Goal: Task Accomplishment & Management: Use online tool/utility

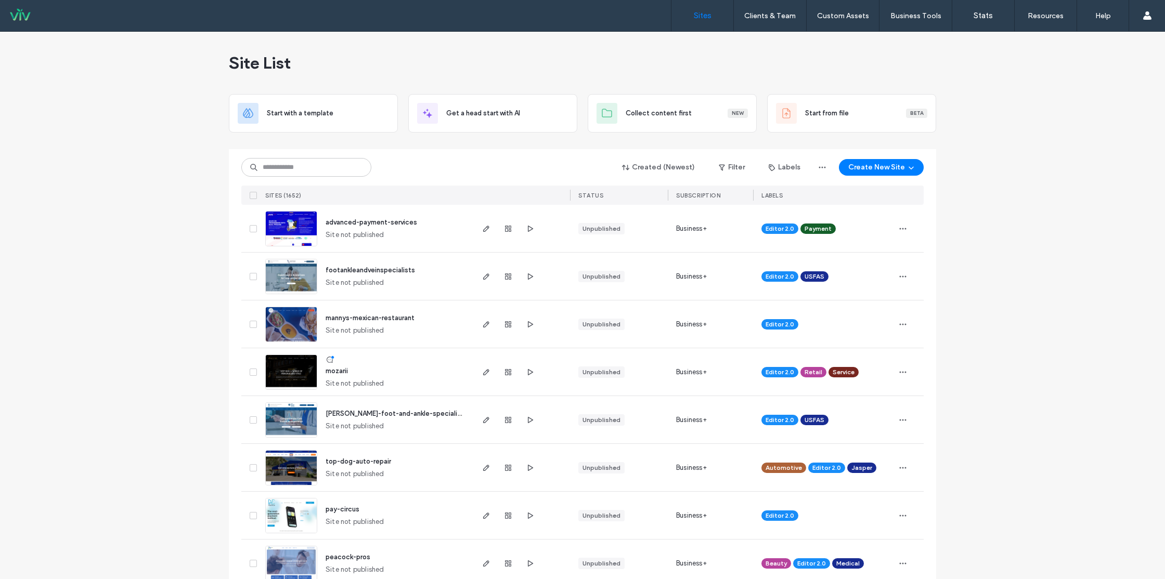
click at [245, 150] on div "Created (Newest) Filter Labels Create New Site SITES (1652) STATUS SUBSCRIPTION…" at bounding box center [582, 177] width 682 height 56
click at [298, 169] on input at bounding box center [306, 167] width 130 height 19
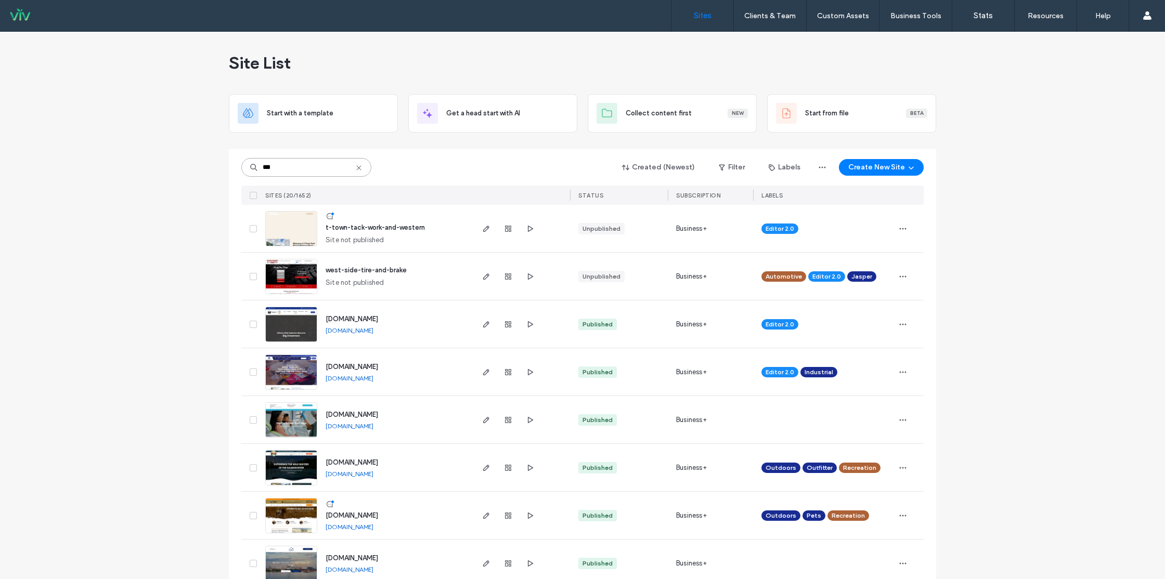
type input "***"
click at [353, 320] on span "[DOMAIN_NAME]" at bounding box center [352, 319] width 53 height 8
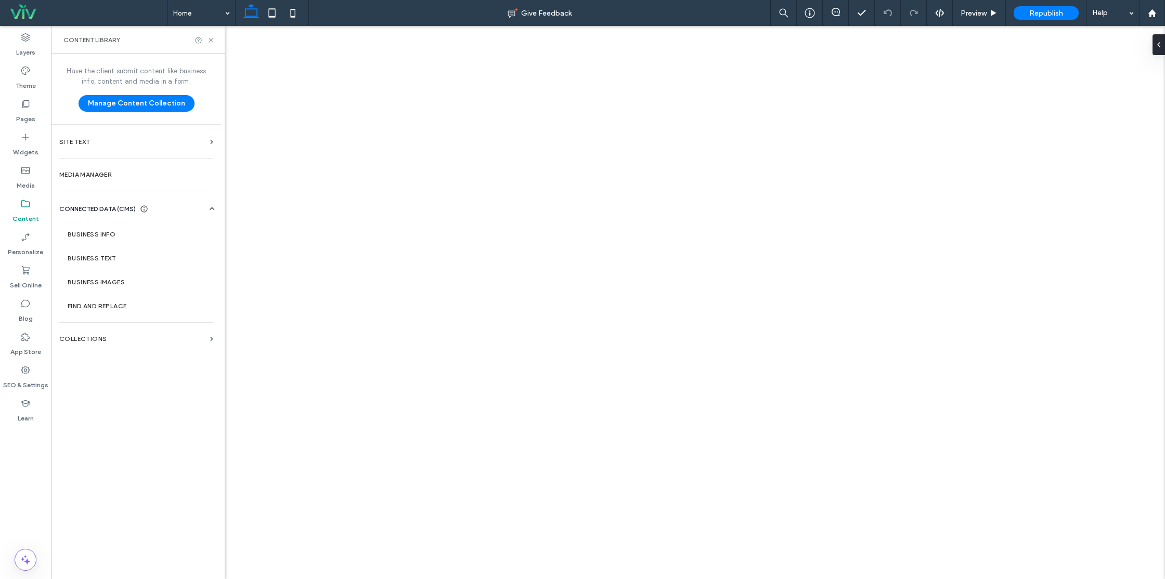
click at [113, 173] on label "Media Manager" at bounding box center [136, 174] width 154 height 7
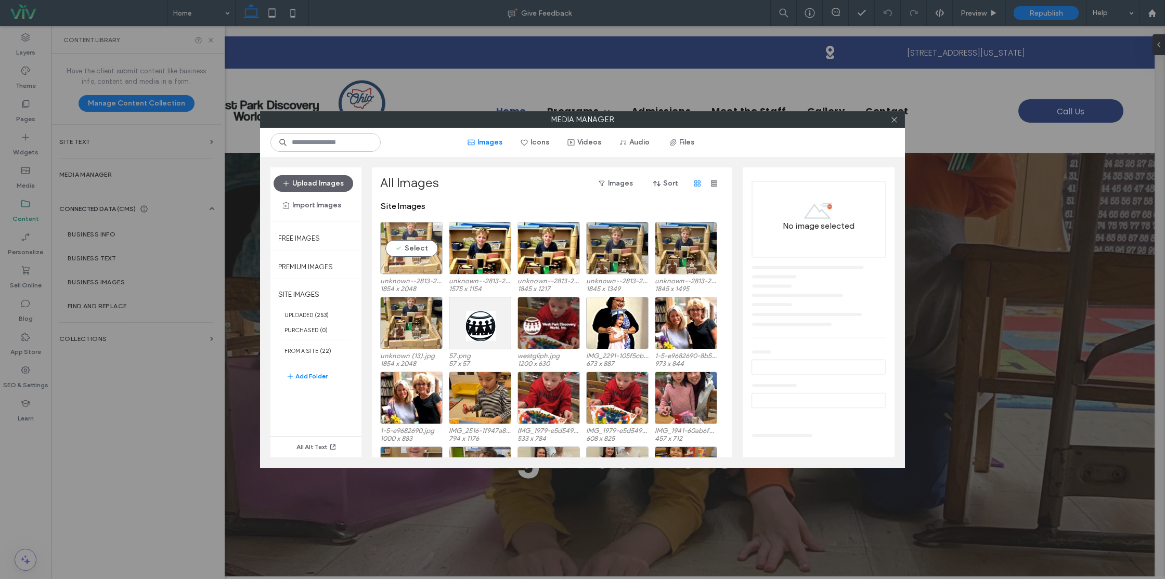
click at [427, 253] on div "Select" at bounding box center [411, 248] width 62 height 53
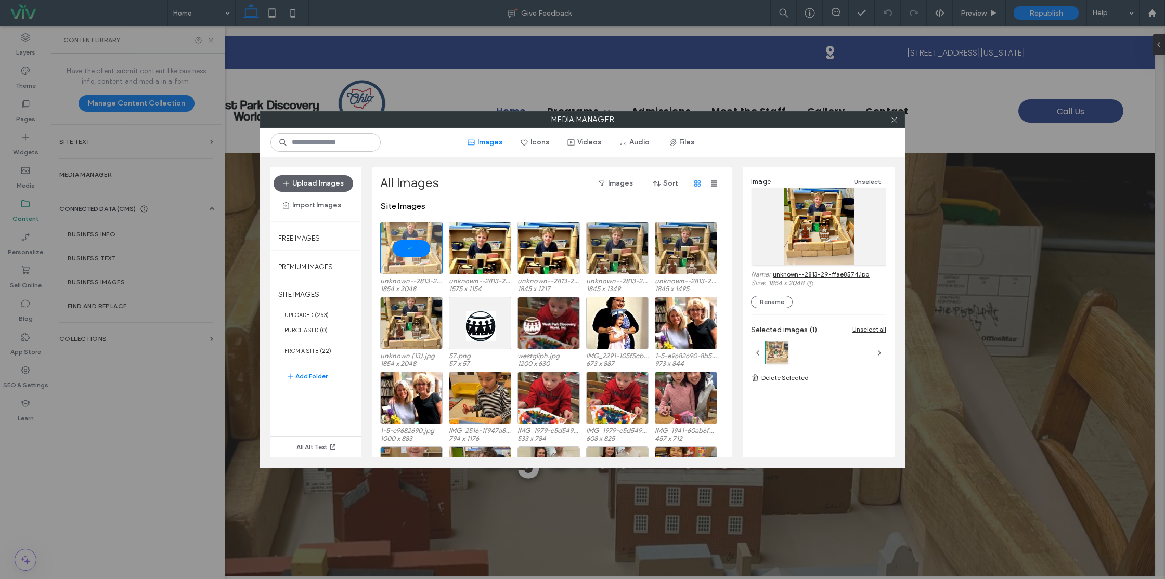
click at [847, 278] on link "unknown--2813-29-ffae8574.jpg" at bounding box center [821, 274] width 97 height 8
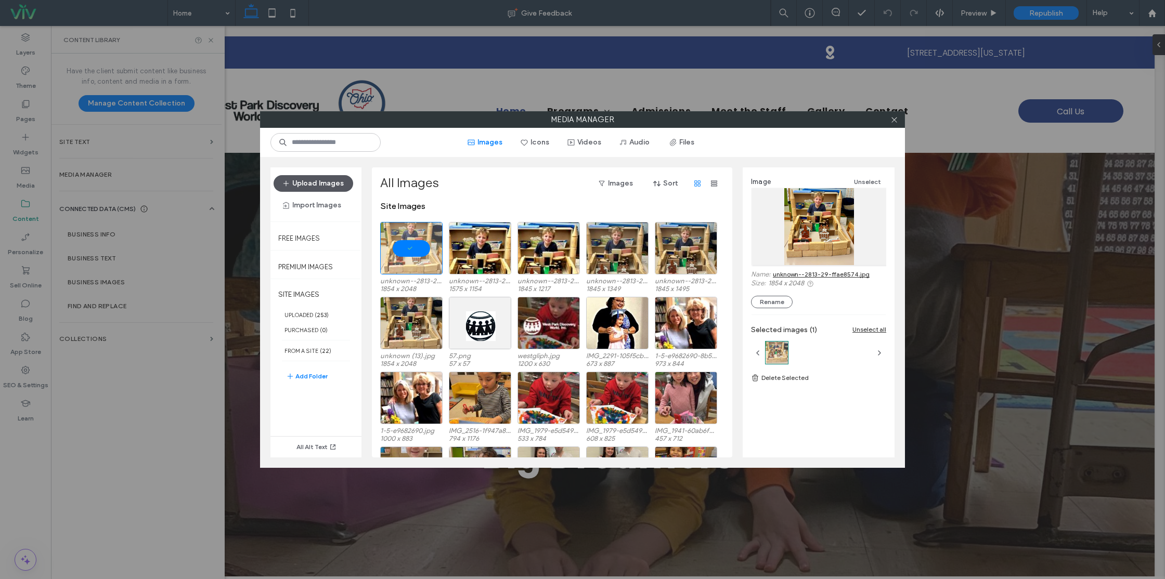
click at [302, 185] on button "Upload Images" at bounding box center [314, 183] width 80 height 17
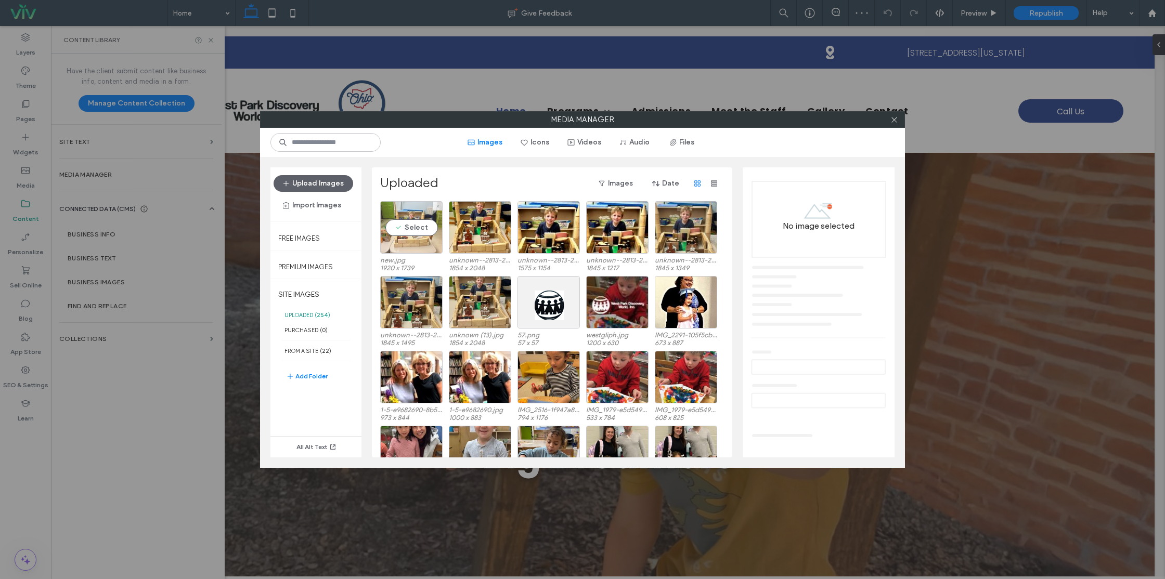
click at [404, 236] on div "Select" at bounding box center [411, 227] width 62 height 53
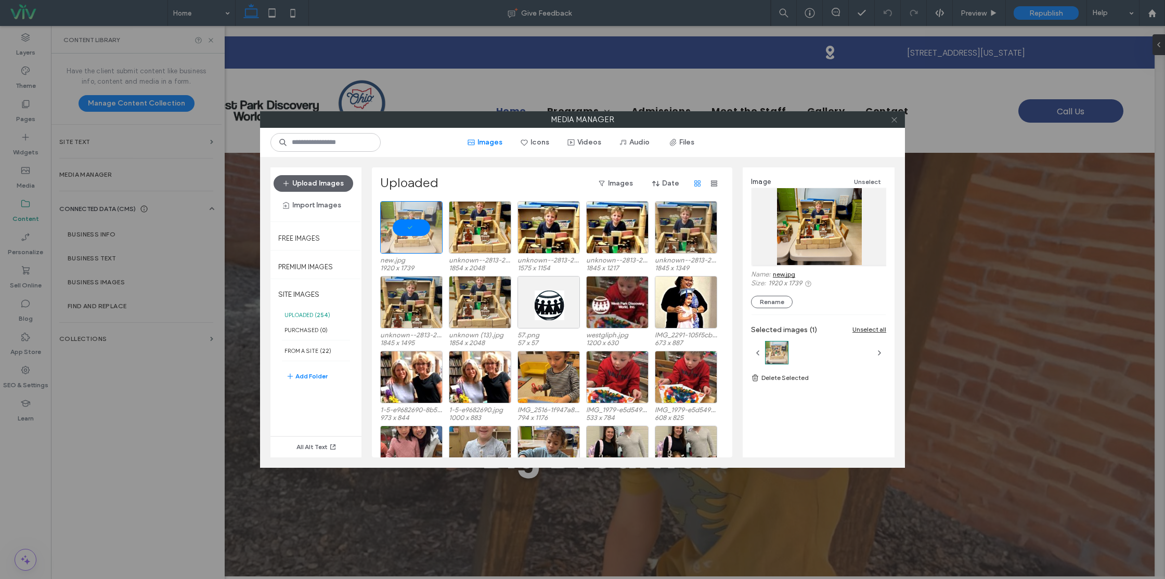
click at [894, 120] on use at bounding box center [893, 119] width 5 height 5
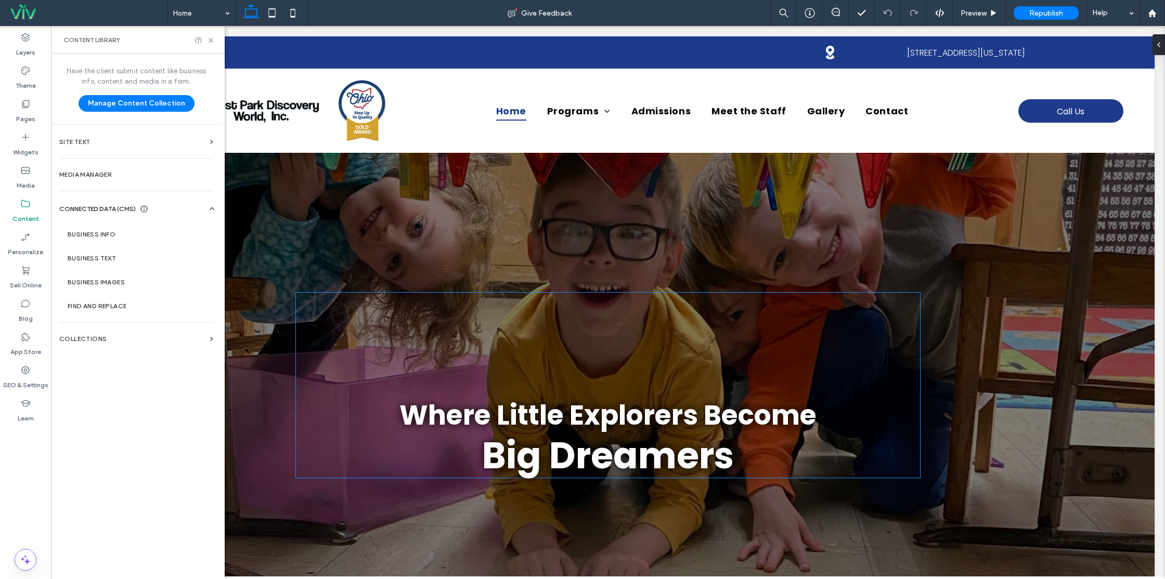
click at [749, 307] on h1 at bounding box center [608, 309] width 624 height 32
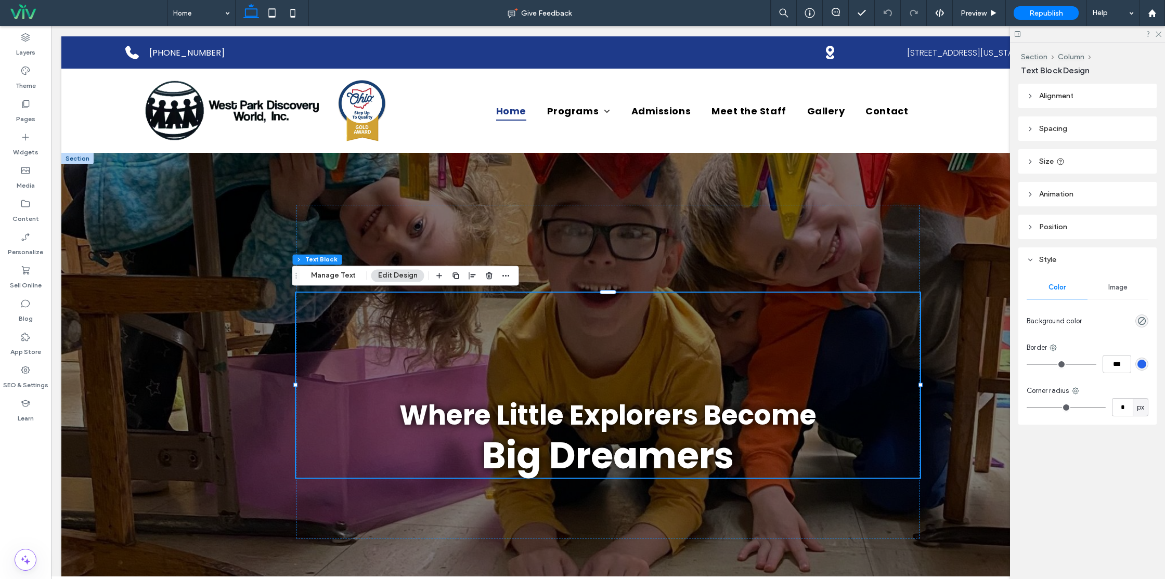
click at [995, 282] on div at bounding box center [607, 372] width 1093 height 438
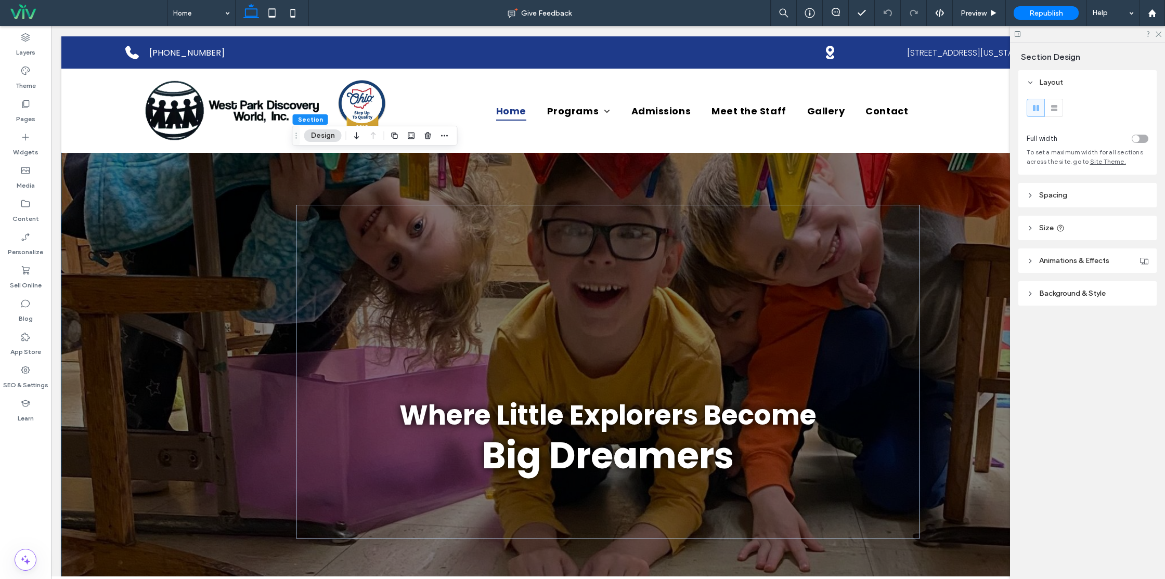
click at [332, 140] on button "Design" at bounding box center [322, 136] width 37 height 12
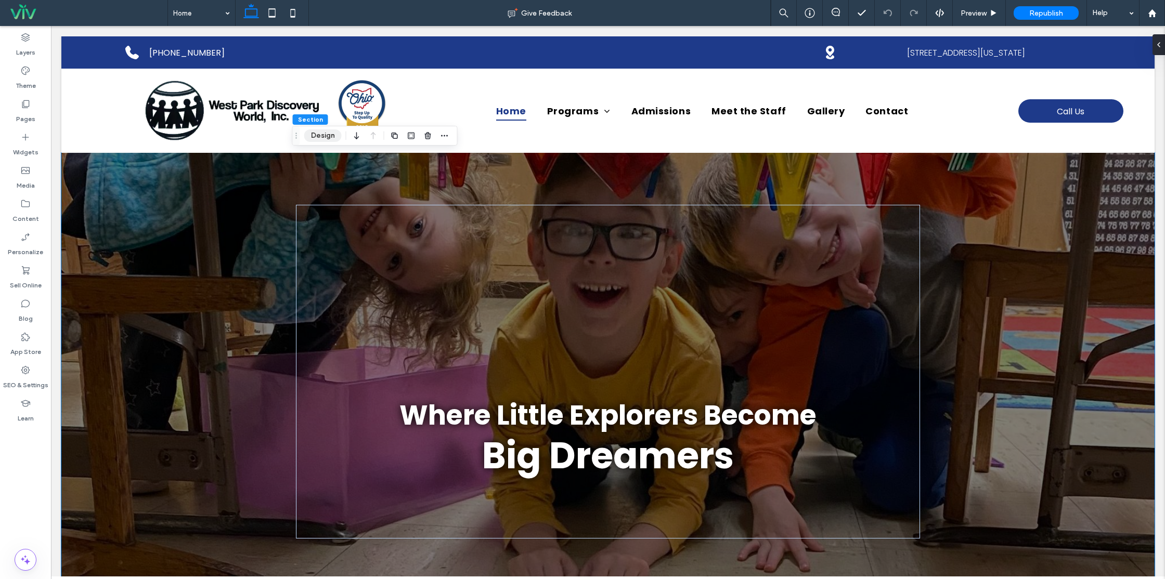
click at [325, 133] on button "Design" at bounding box center [322, 136] width 37 height 12
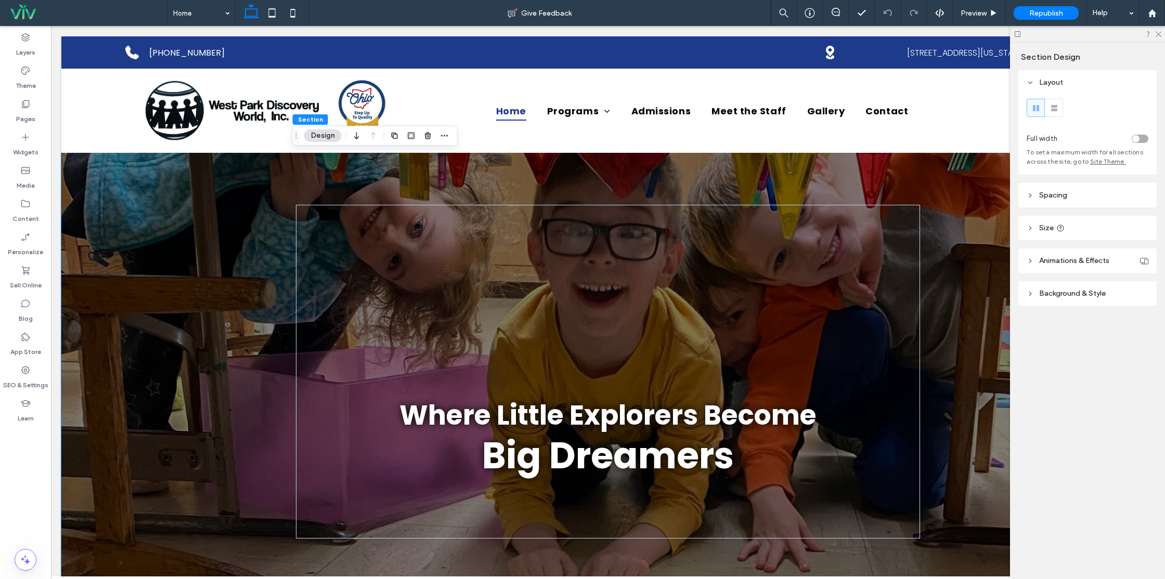
click at [1068, 292] on span "Background & Style" at bounding box center [1072, 293] width 67 height 9
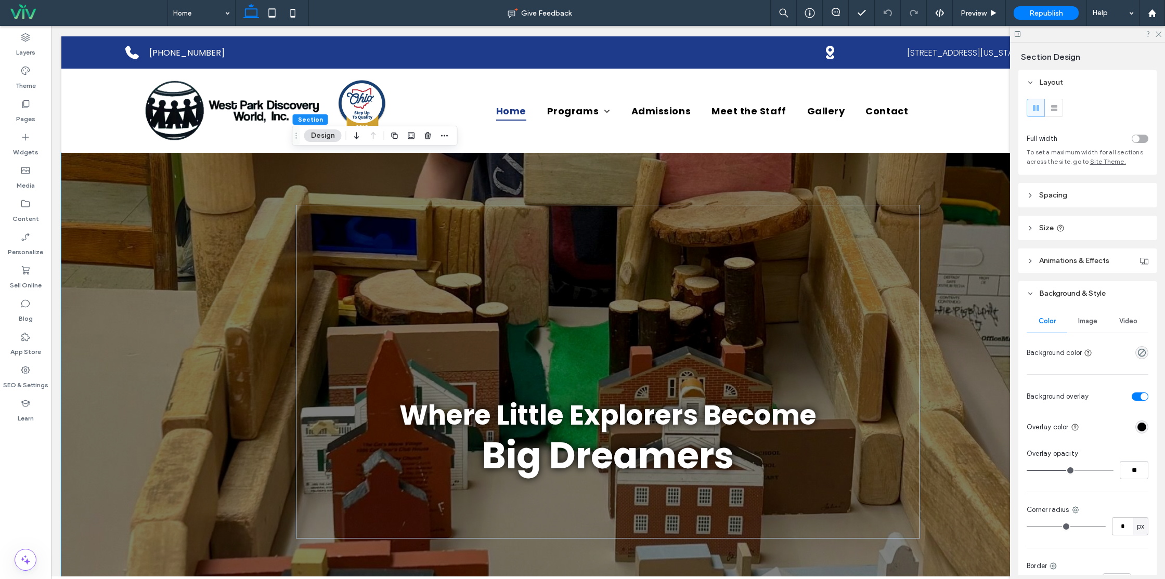
click at [1092, 327] on div "Image" at bounding box center [1087, 321] width 41 height 23
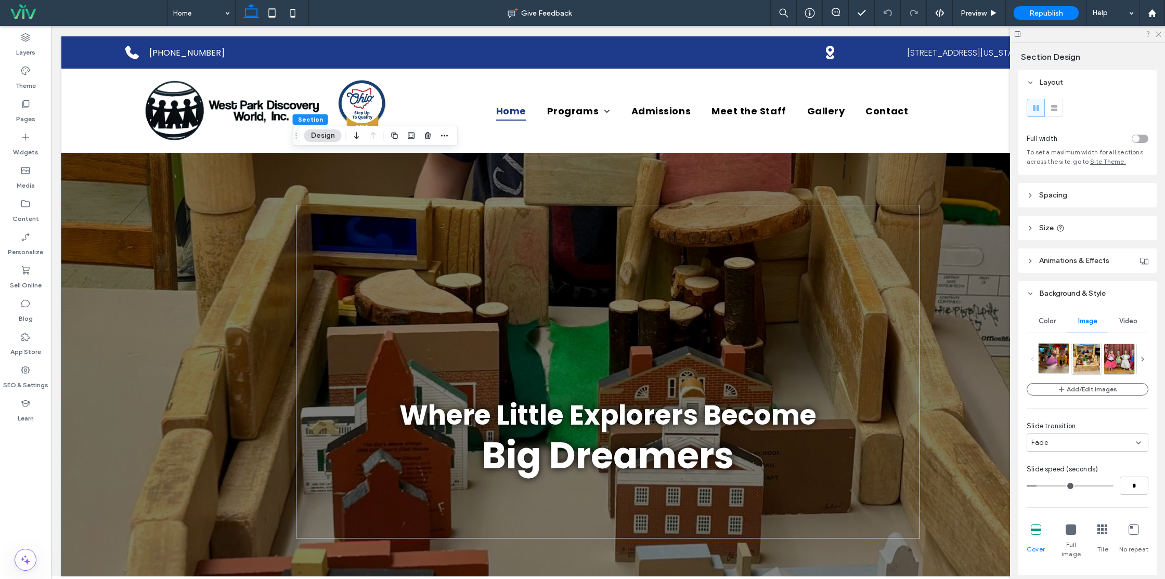
click at [1057, 364] on img at bounding box center [1062, 358] width 47 height 30
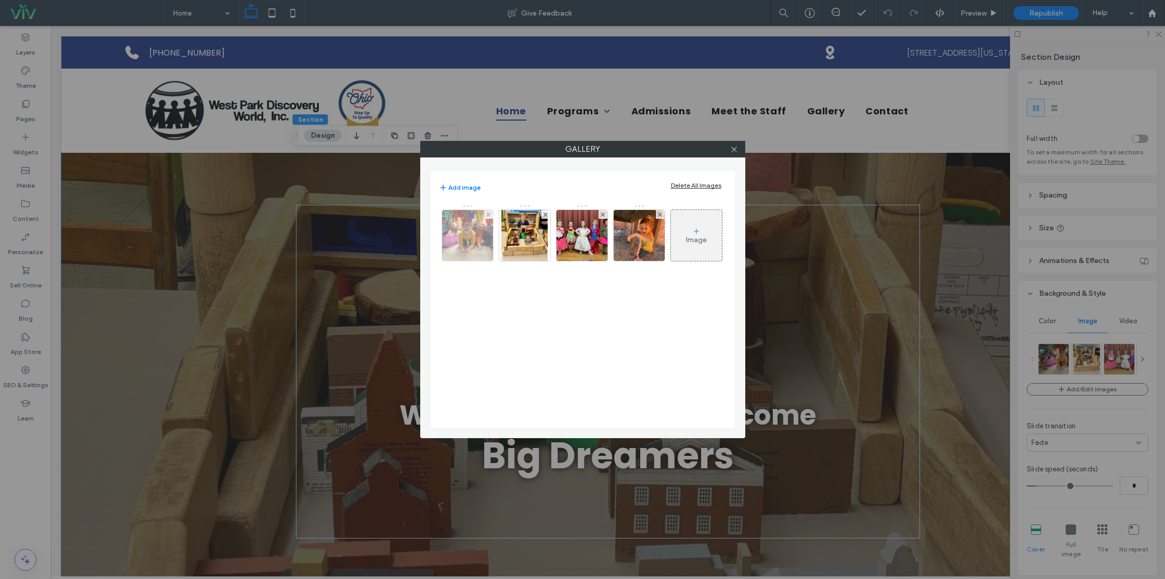
click at [458, 241] on img at bounding box center [468, 235] width 80 height 51
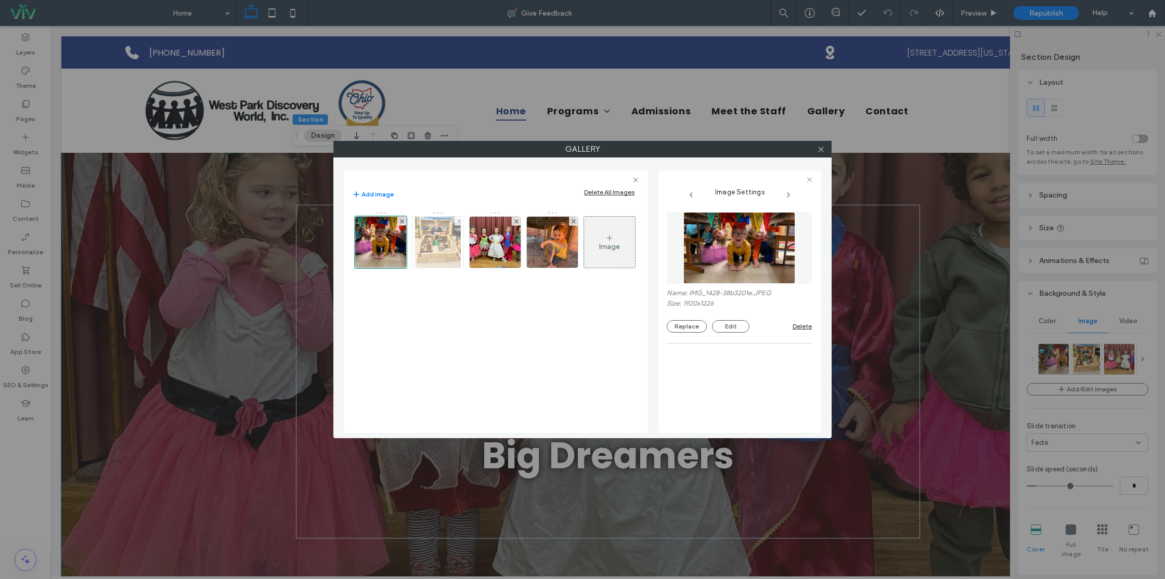
click at [457, 242] on img at bounding box center [438, 242] width 46 height 51
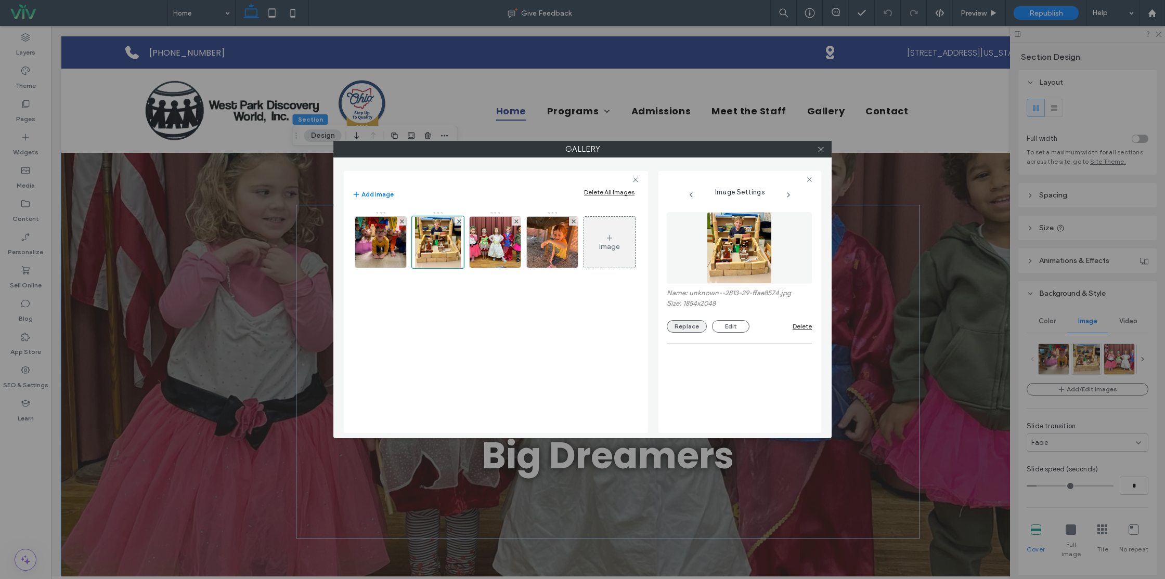
click at [692, 325] on button "Replace" at bounding box center [687, 326] width 40 height 12
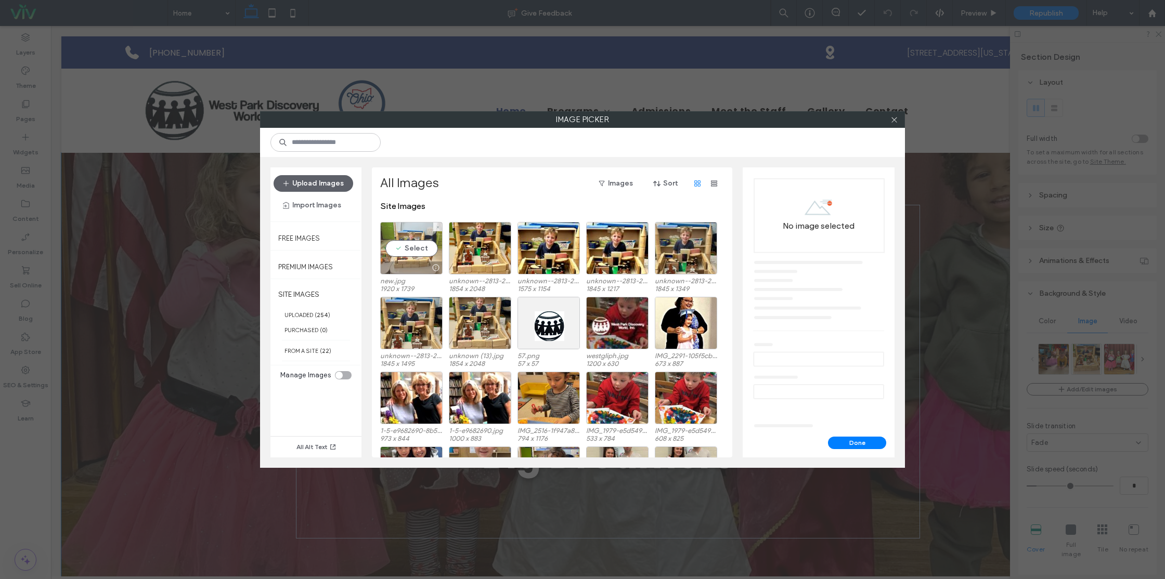
click at [420, 253] on div "Select" at bounding box center [411, 248] width 62 height 53
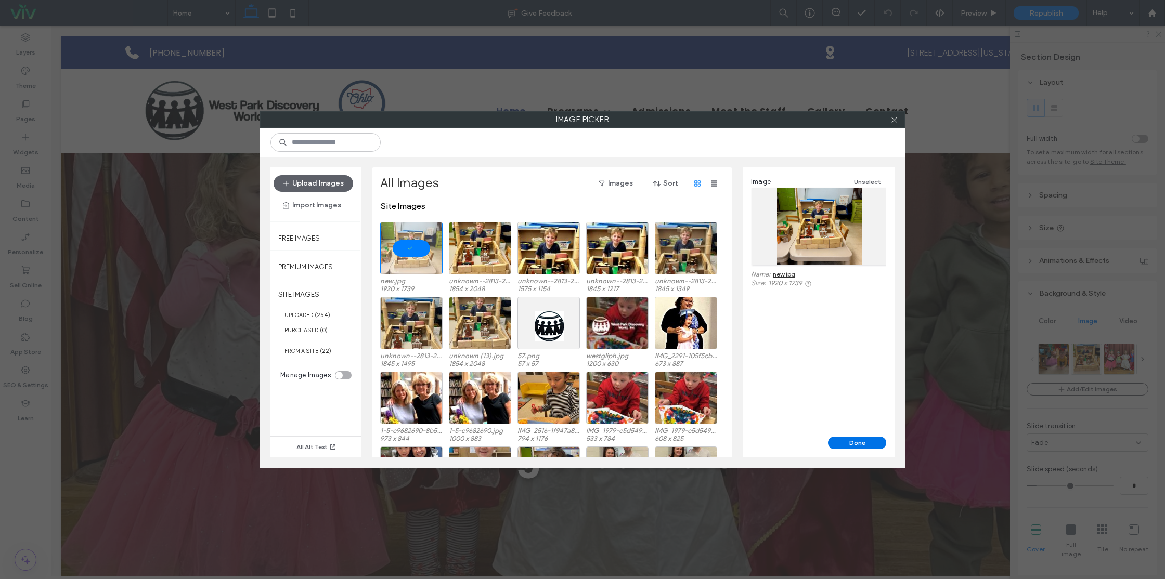
click at [857, 442] on button "Done" at bounding box center [857, 443] width 58 height 12
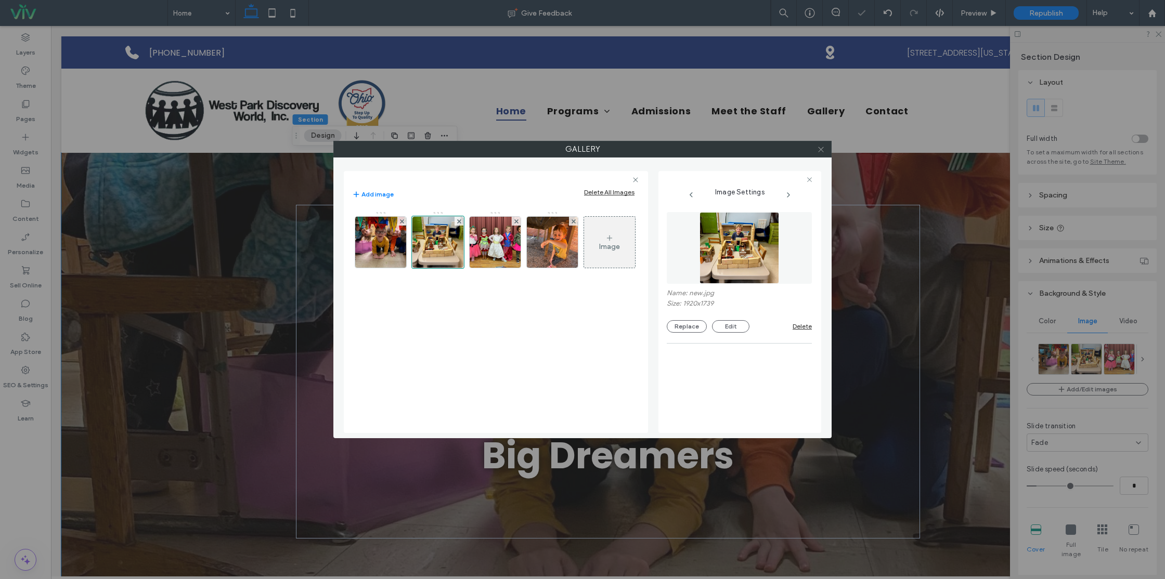
click at [823, 149] on icon at bounding box center [821, 150] width 8 height 8
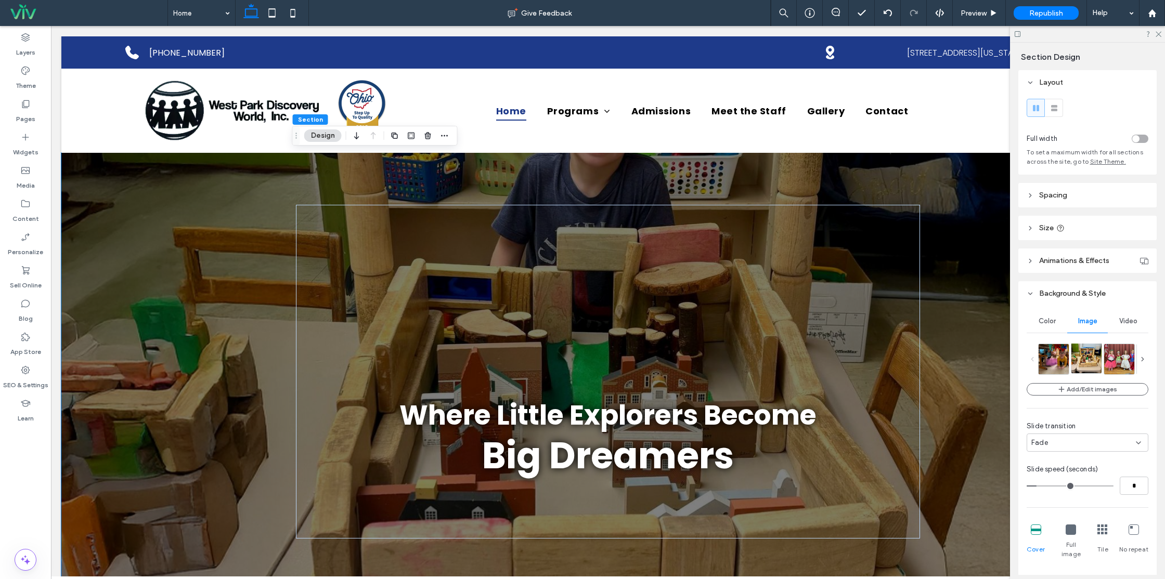
click at [1077, 360] on img at bounding box center [1087, 358] width 33 height 30
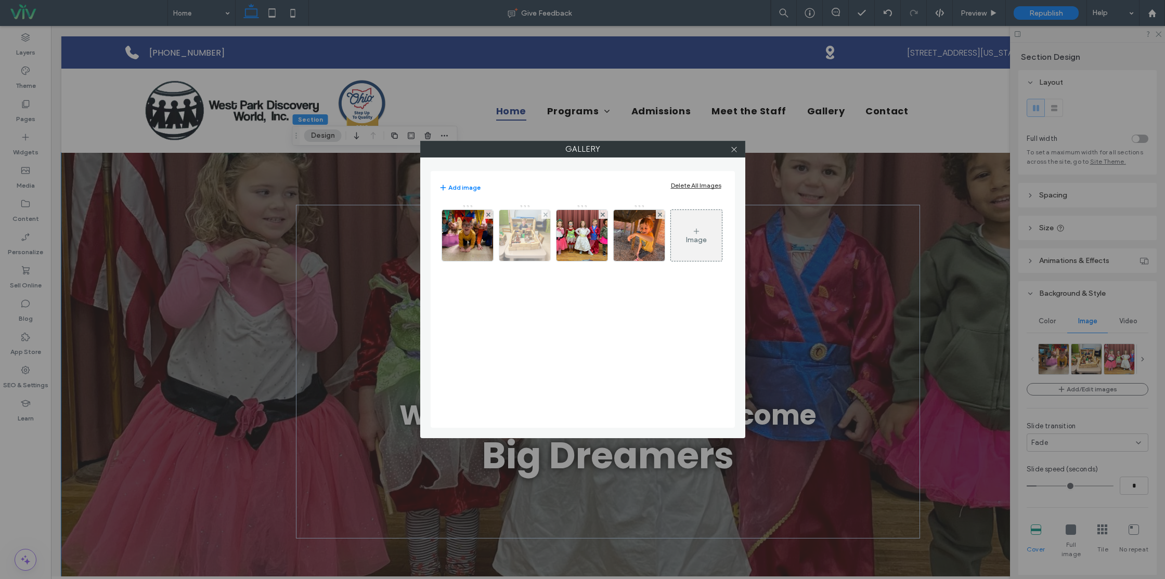
click at [531, 245] on img at bounding box center [524, 235] width 56 height 51
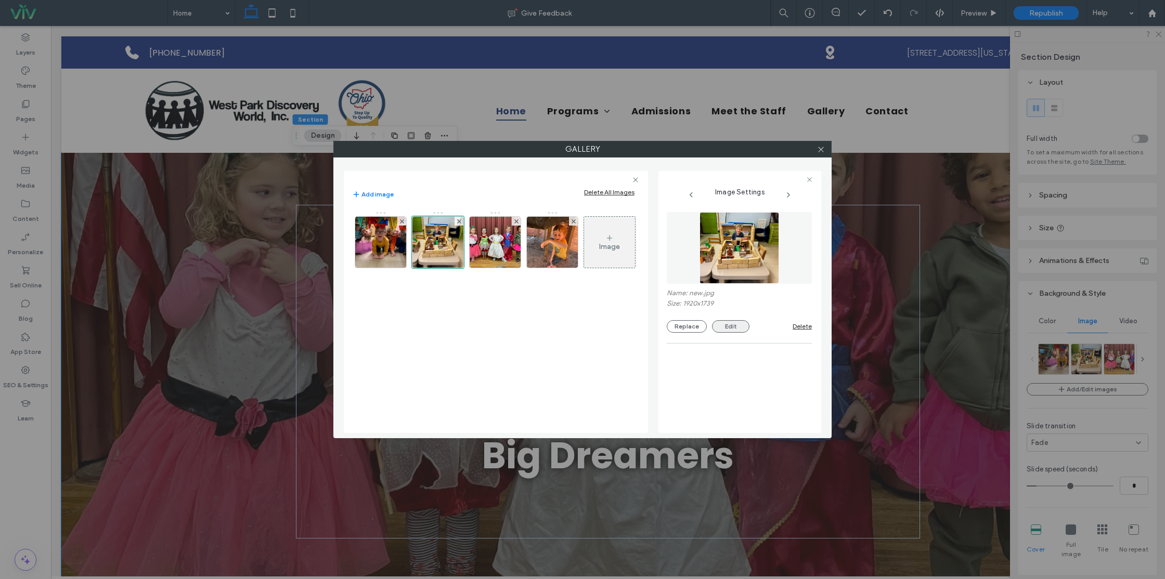
click at [742, 327] on button "Edit" at bounding box center [730, 326] width 37 height 12
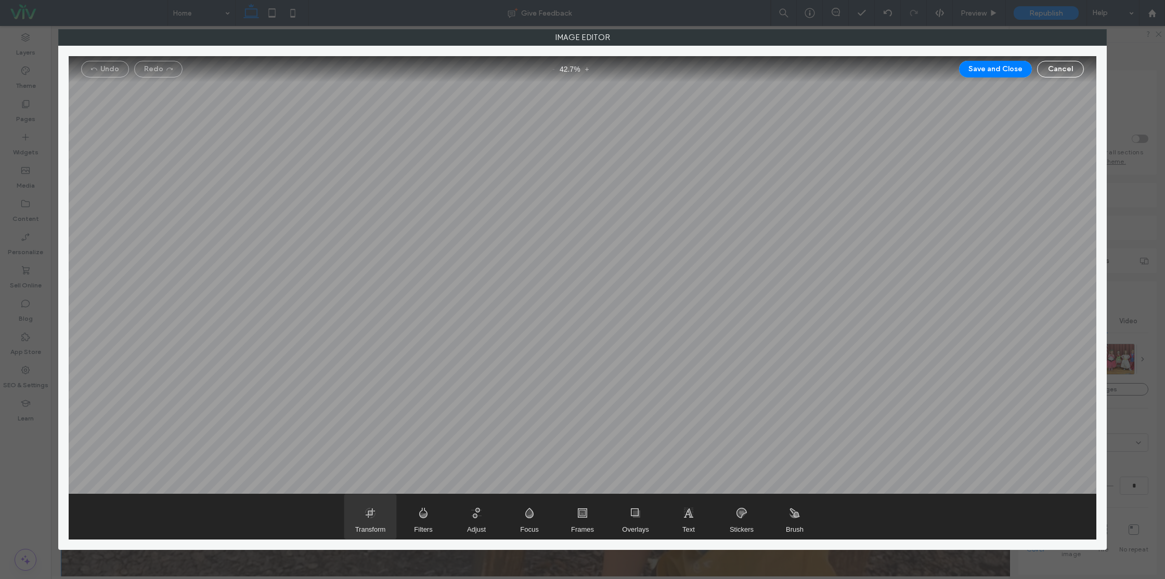
click at [372, 529] on span "Transform" at bounding box center [370, 530] width 31 height 8
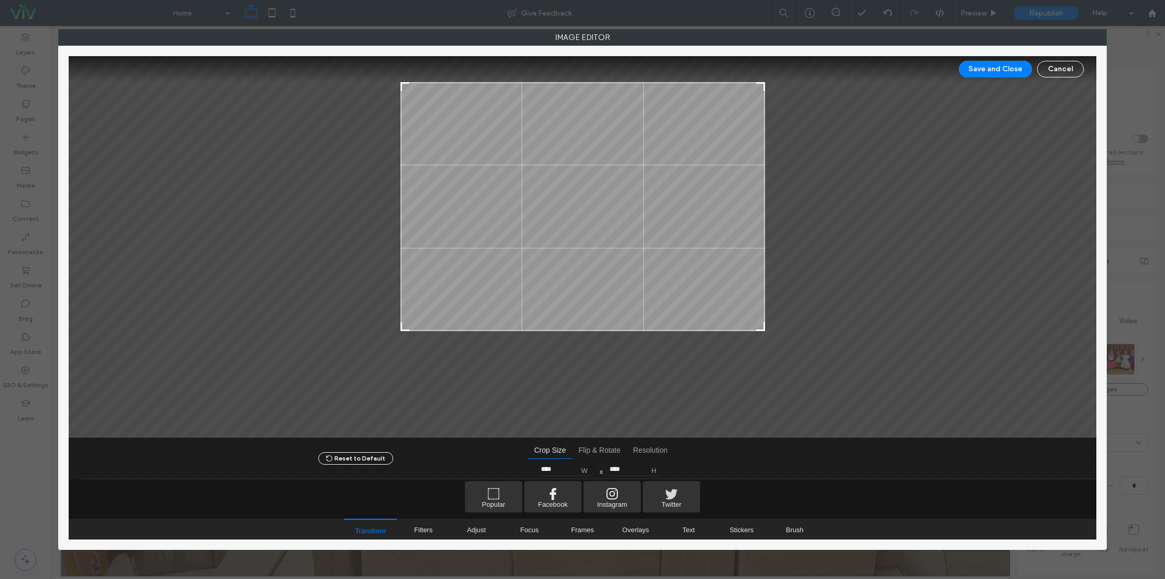
type input "****"
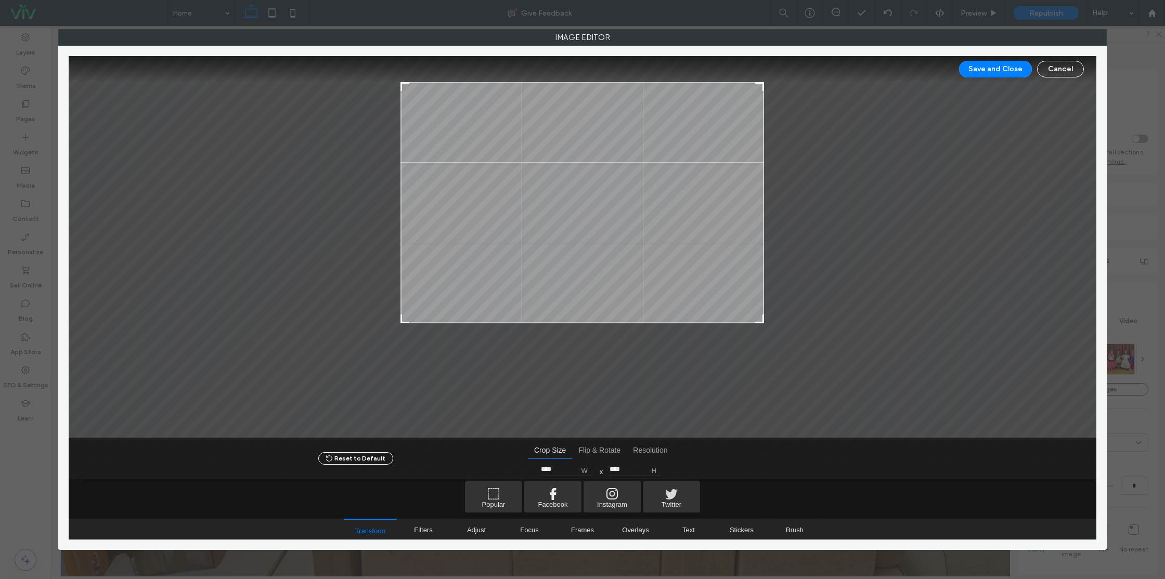
type input "****"
drag, startPoint x: 762, startPoint y: 409, endPoint x: 879, endPoint y: 315, distance: 150.2
click at [879, 315] on div at bounding box center [583, 247] width 1028 height 382
click at [1002, 70] on button "Save and Close" at bounding box center [995, 69] width 73 height 17
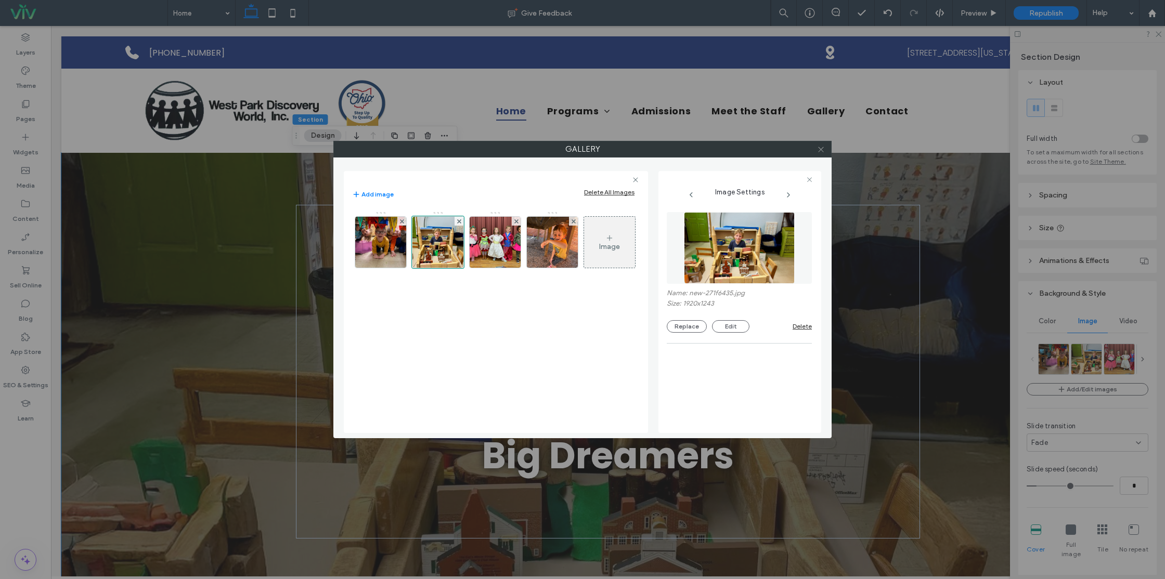
click at [822, 146] on icon at bounding box center [821, 150] width 8 height 8
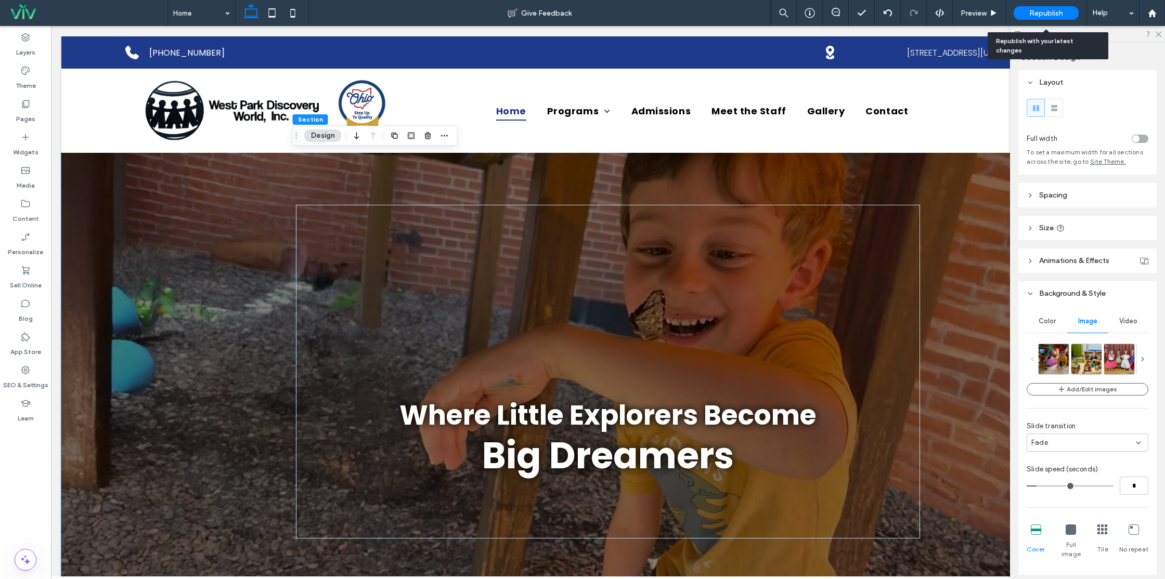
click at [1049, 15] on span "Republish" at bounding box center [1046, 13] width 34 height 9
